Goal: Navigation & Orientation: Find specific page/section

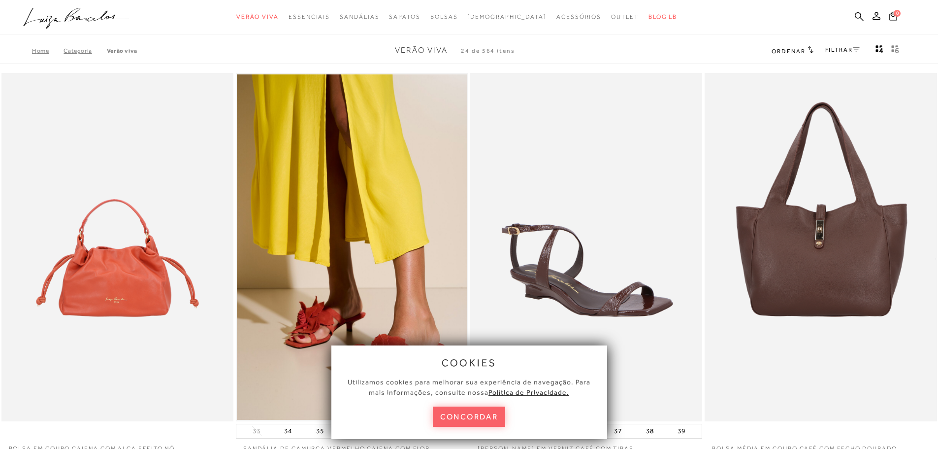
click at [474, 418] on button "concordar" at bounding box center [469, 416] width 73 height 20
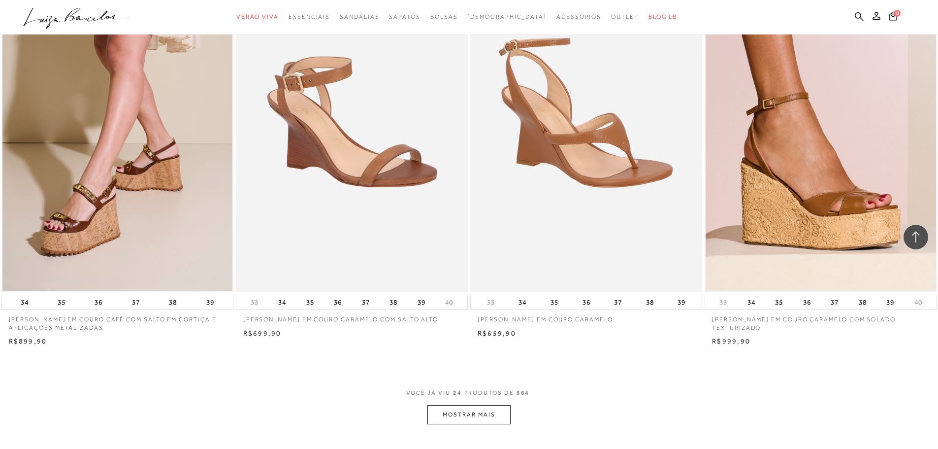
scroll to position [2216, 0]
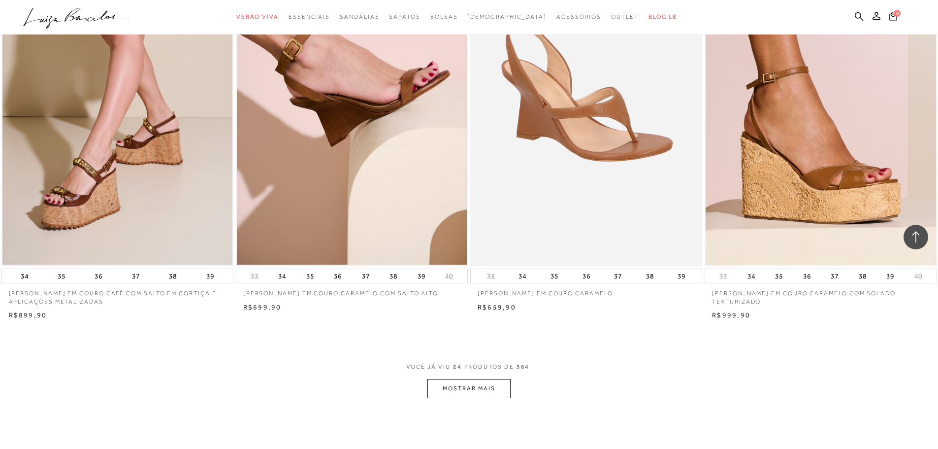
click at [490, 389] on button "MOSTRAR MAIS" at bounding box center [468, 388] width 83 height 19
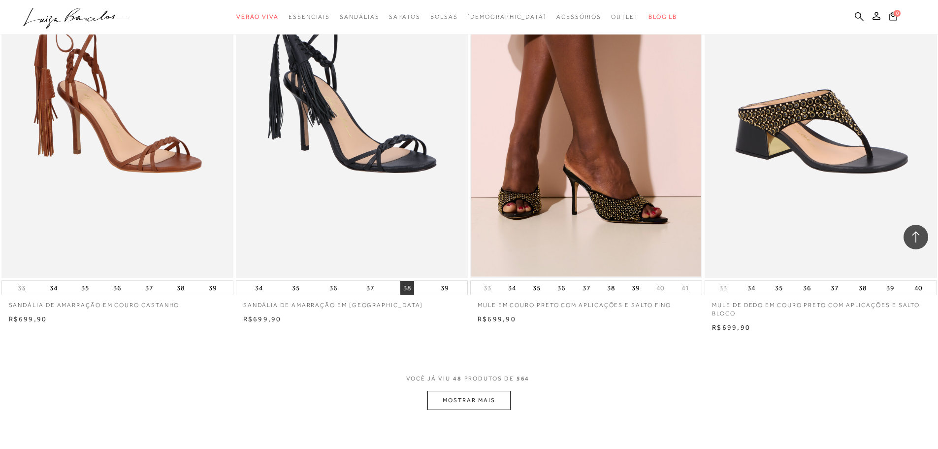
scroll to position [4677, 0]
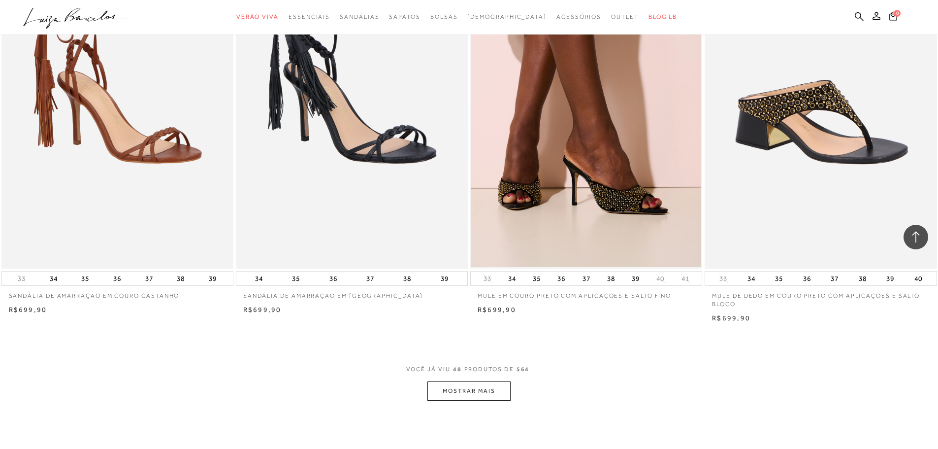
click at [485, 396] on button "MOSTRAR MAIS" at bounding box center [468, 390] width 83 height 19
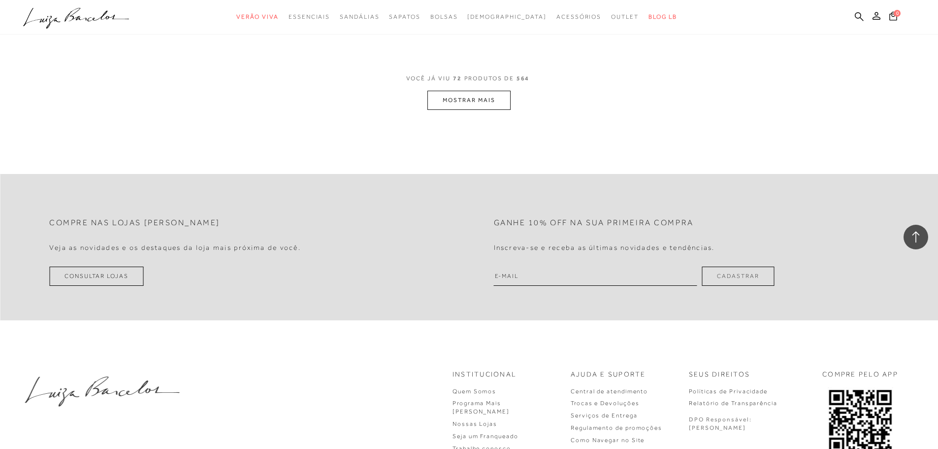
scroll to position [7434, 0]
click at [470, 107] on button "MOSTRAR MAIS" at bounding box center [468, 98] width 83 height 19
click at [459, 104] on button "MOSTRAR MAIS" at bounding box center [468, 100] width 83 height 19
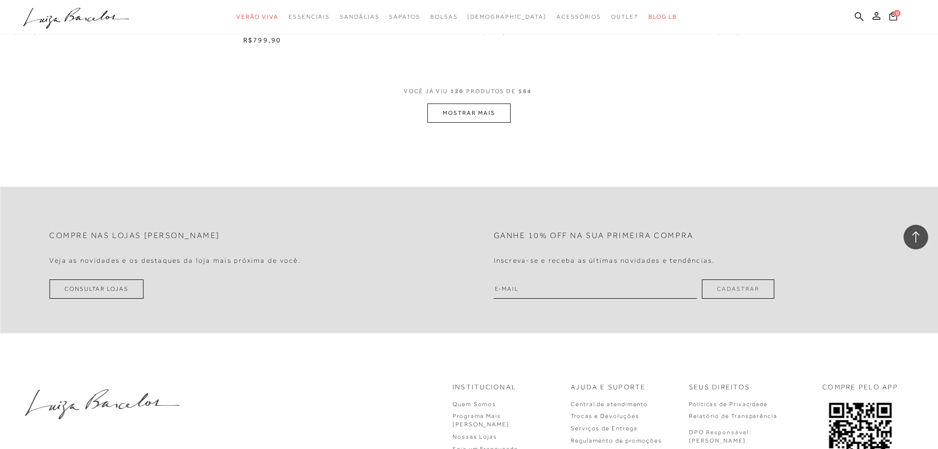
scroll to position [12358, 0]
click at [460, 117] on button "MOSTRAR MAIS" at bounding box center [468, 111] width 83 height 19
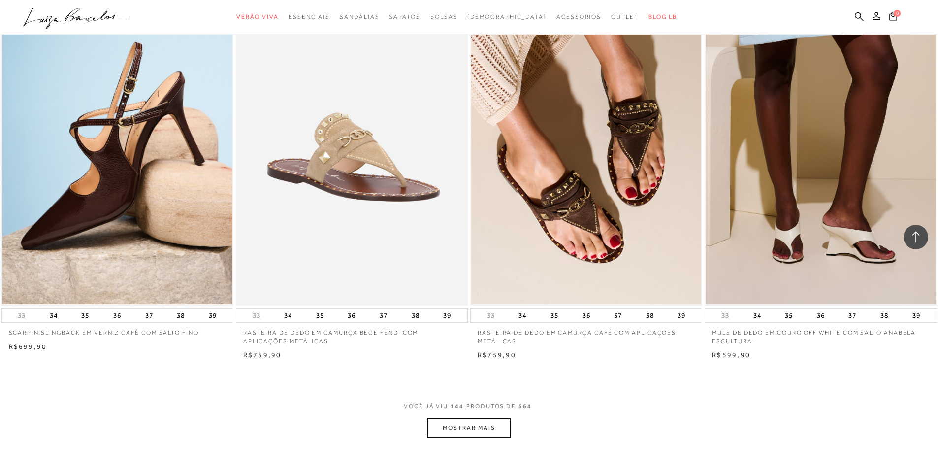
scroll to position [14524, 0]
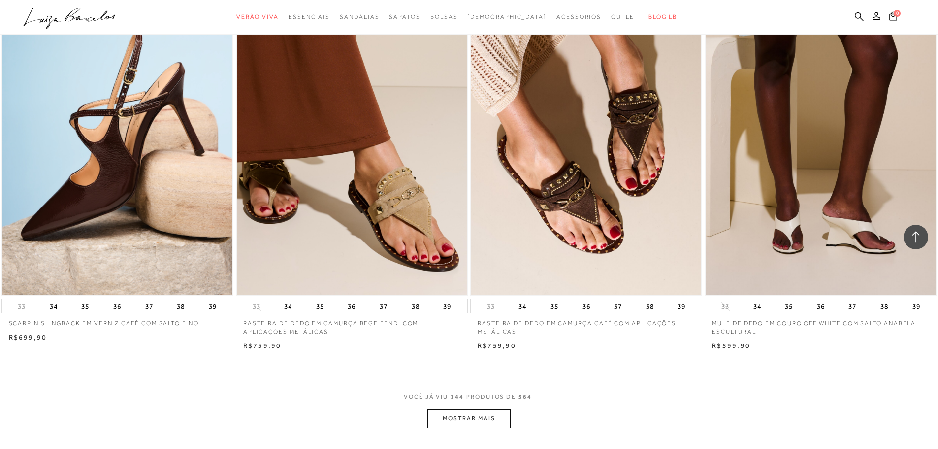
click at [469, 417] on button "MOSTRAR MAIS" at bounding box center [468, 418] width 83 height 19
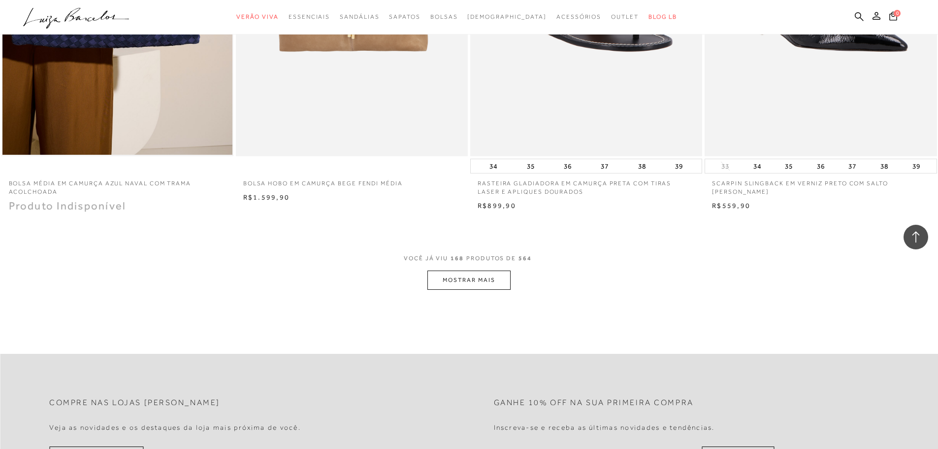
scroll to position [17232, 0]
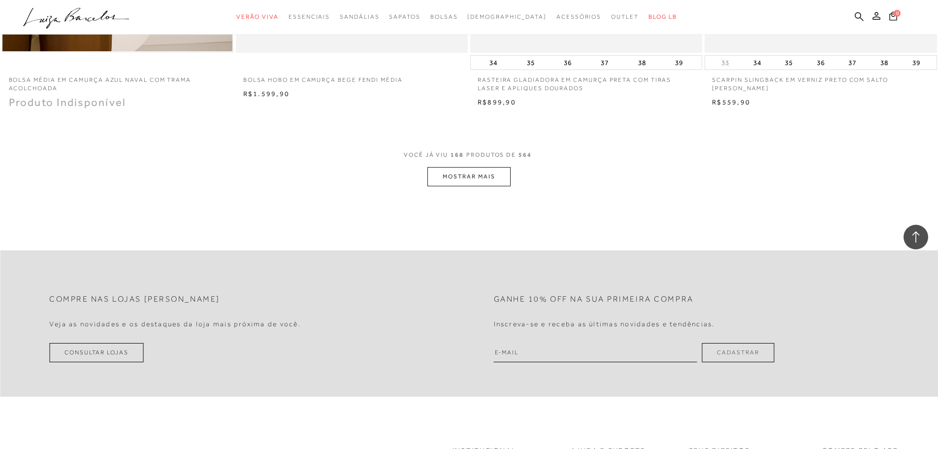
click at [467, 186] on button "MOSTRAR MAIS" at bounding box center [468, 176] width 83 height 19
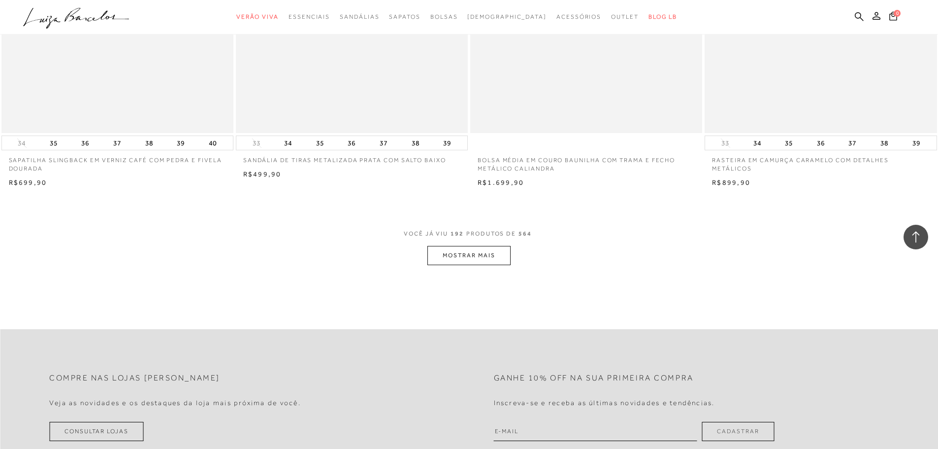
scroll to position [19595, 0]
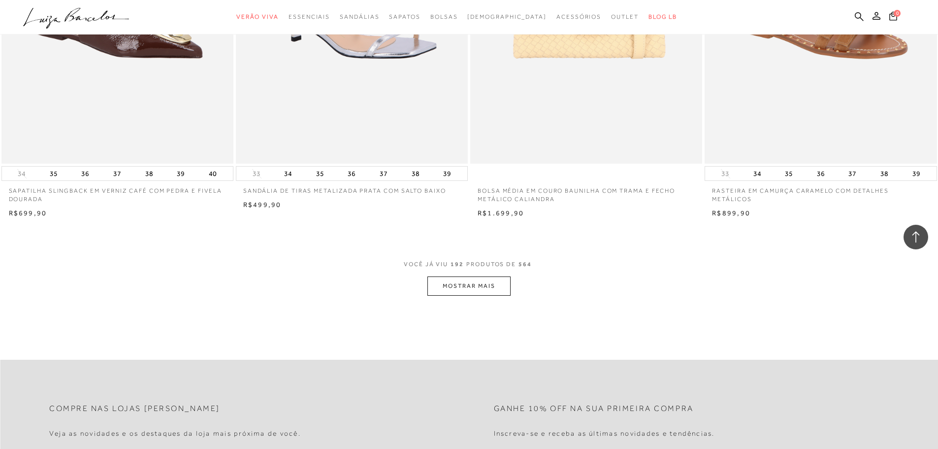
click at [460, 295] on button "MOSTRAR MAIS" at bounding box center [468, 285] width 83 height 19
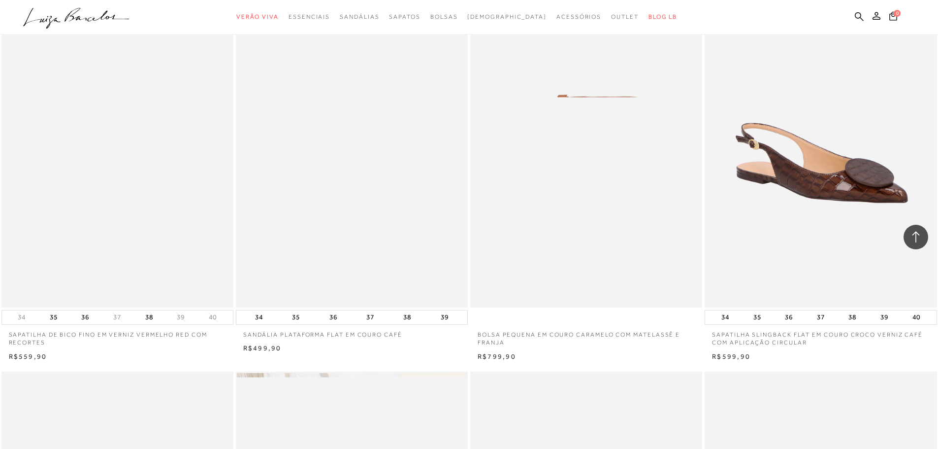
scroll to position [20678, 0]
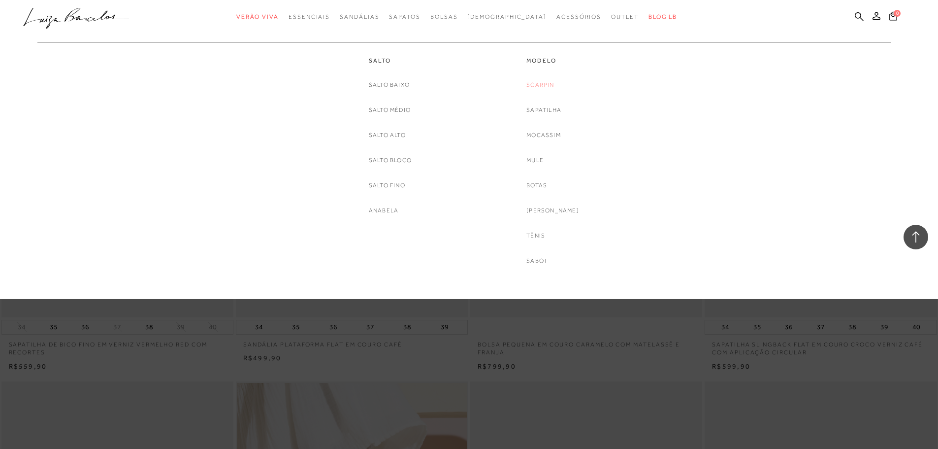
click at [554, 83] on link "Scarpin" at bounding box center [540, 85] width 28 height 10
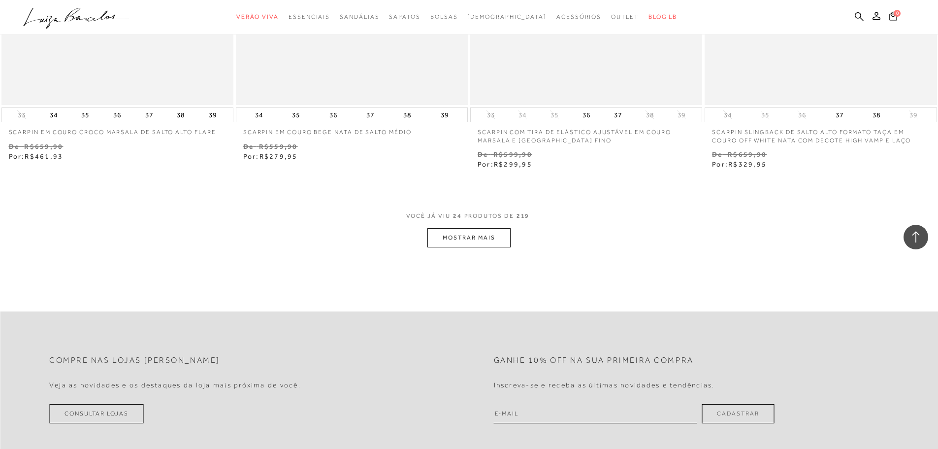
scroll to position [2412, 0]
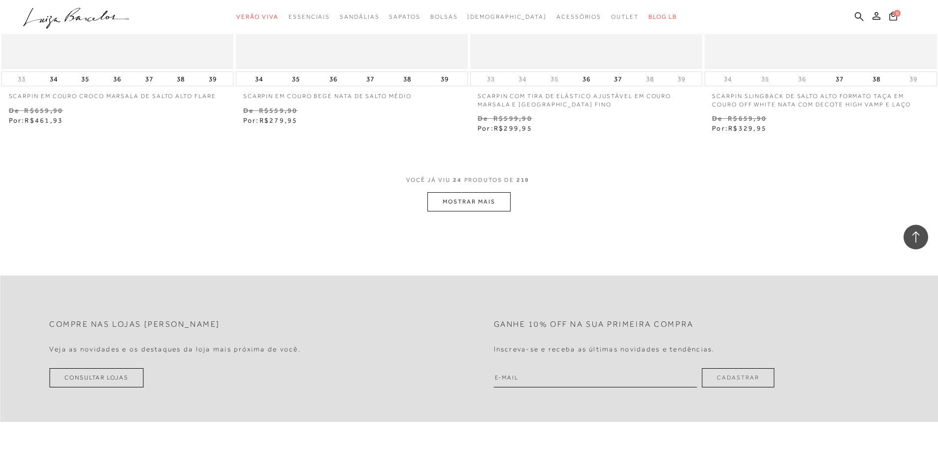
click at [453, 192] on button "MOSTRAR MAIS" at bounding box center [468, 201] width 83 height 19
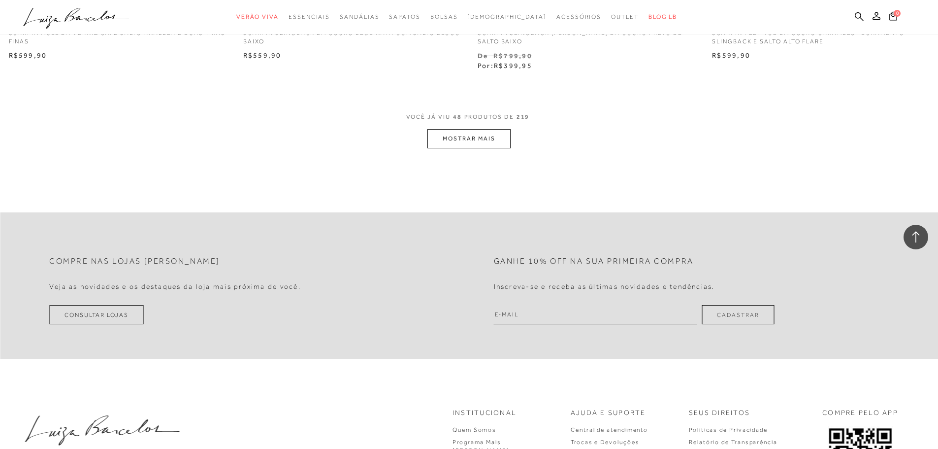
scroll to position [5022, 0]
